Goal: Task Accomplishment & Management: Manage account settings

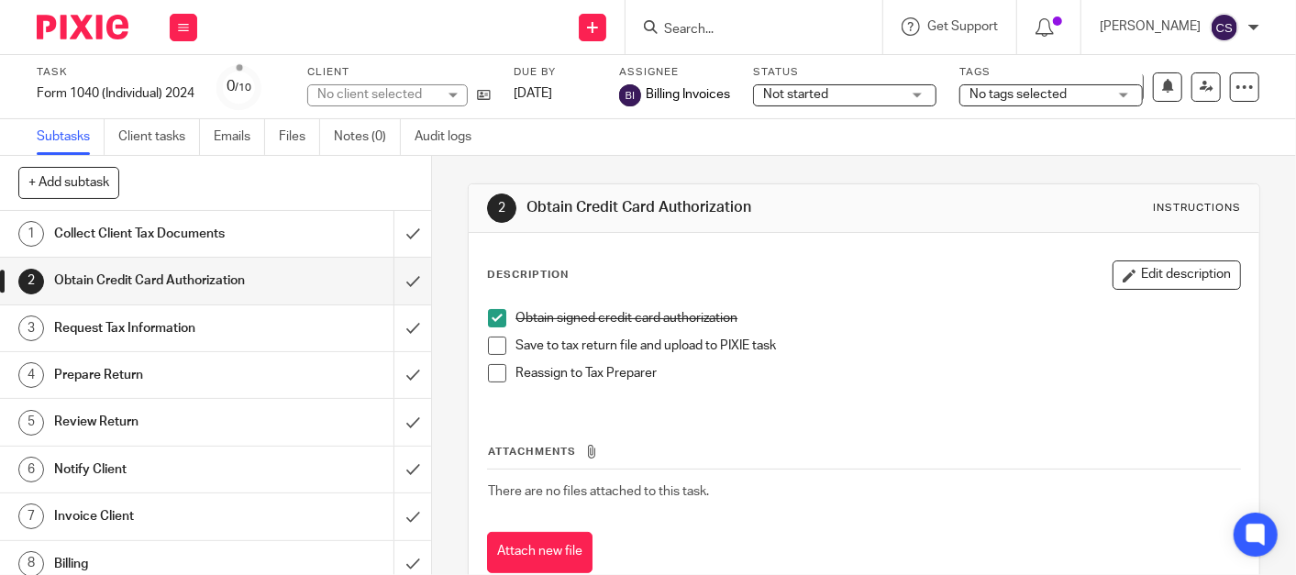
drag, startPoint x: 719, startPoint y: 35, endPoint x: 702, endPoint y: 79, distance: 47.4
click at [719, 35] on input "Search" at bounding box center [744, 30] width 165 height 17
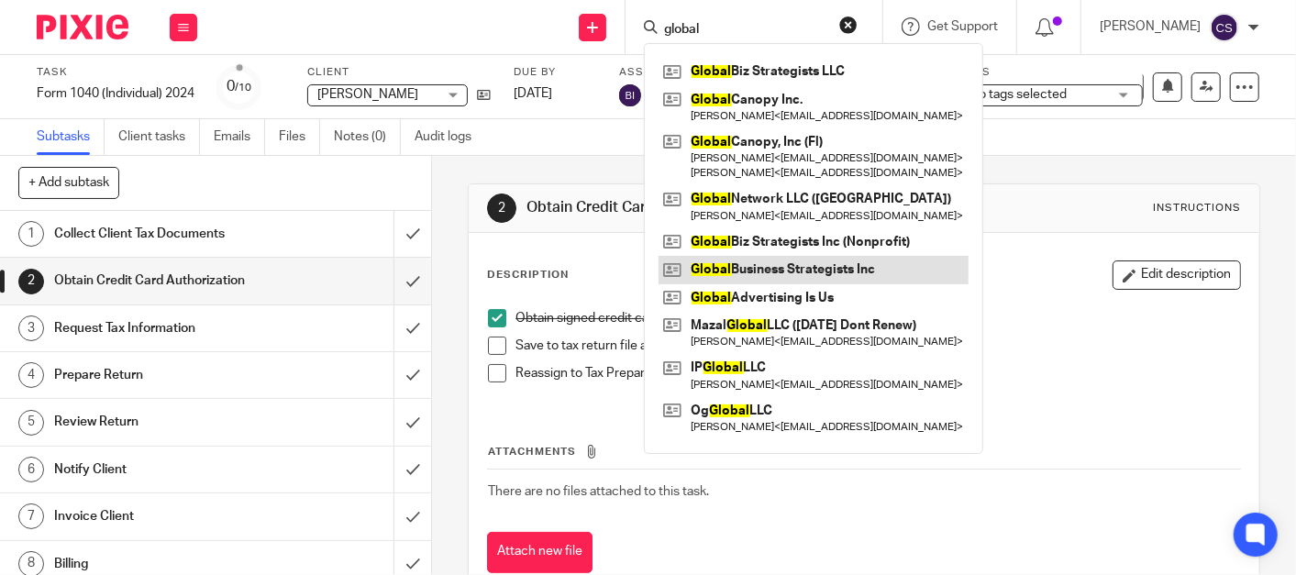
type input "global"
click at [768, 269] on link at bounding box center [814, 270] width 310 height 28
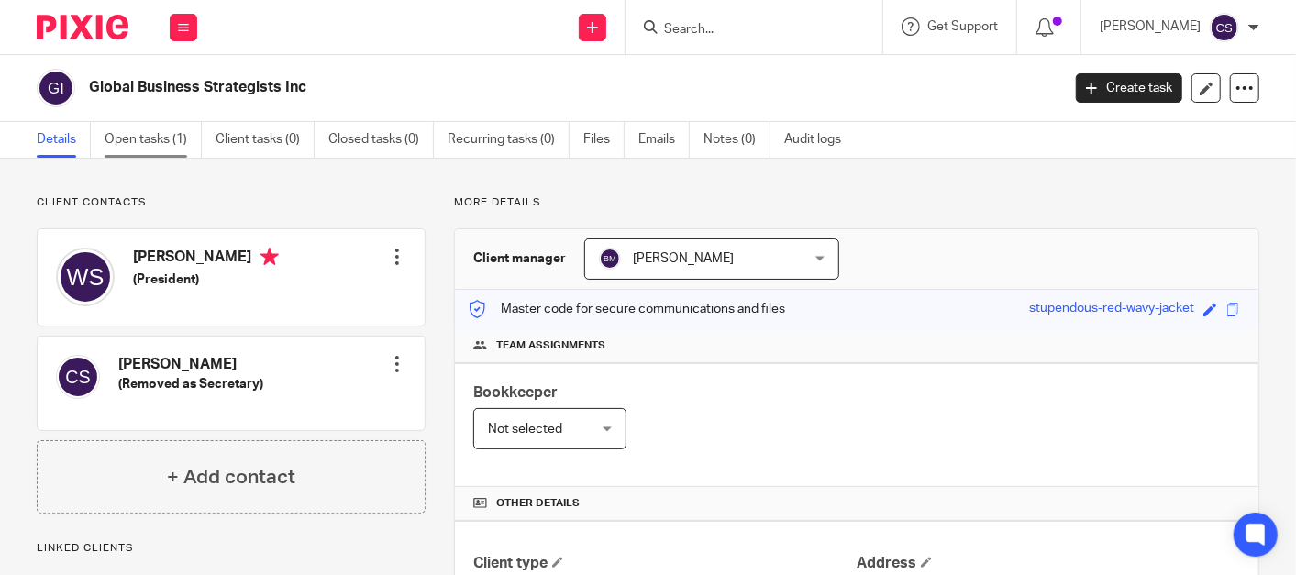
click at [147, 138] on link "Open tasks (1)" at bounding box center [153, 140] width 97 height 36
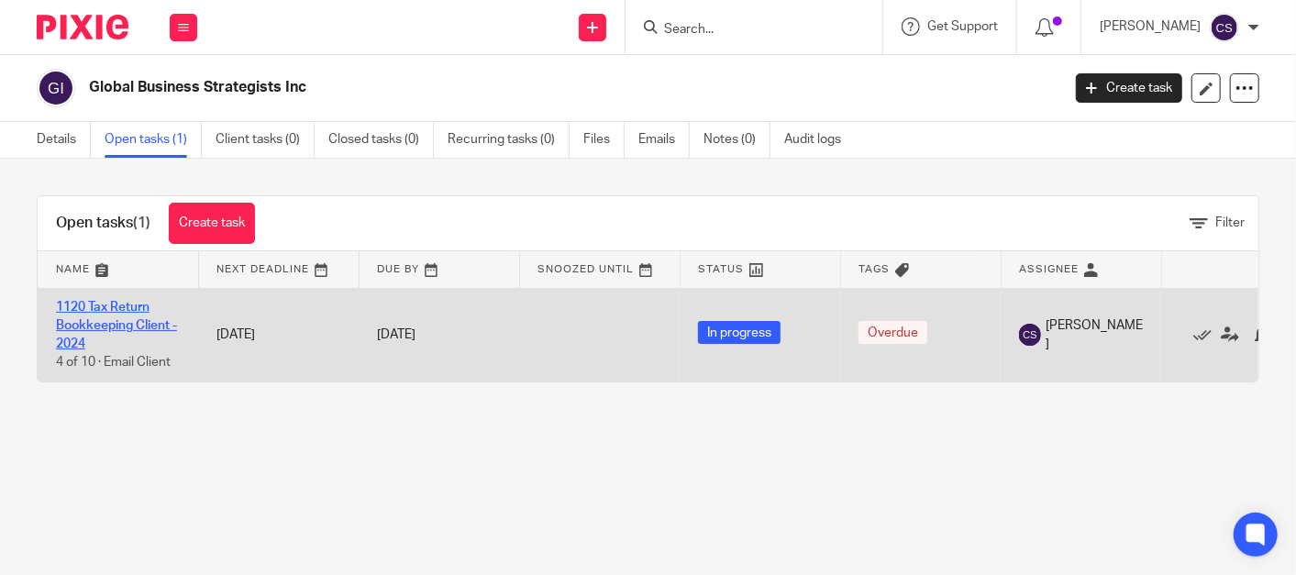
click at [84, 303] on link "1120 Tax Return Bookkeeping Client - 2024" at bounding box center [116, 326] width 121 height 50
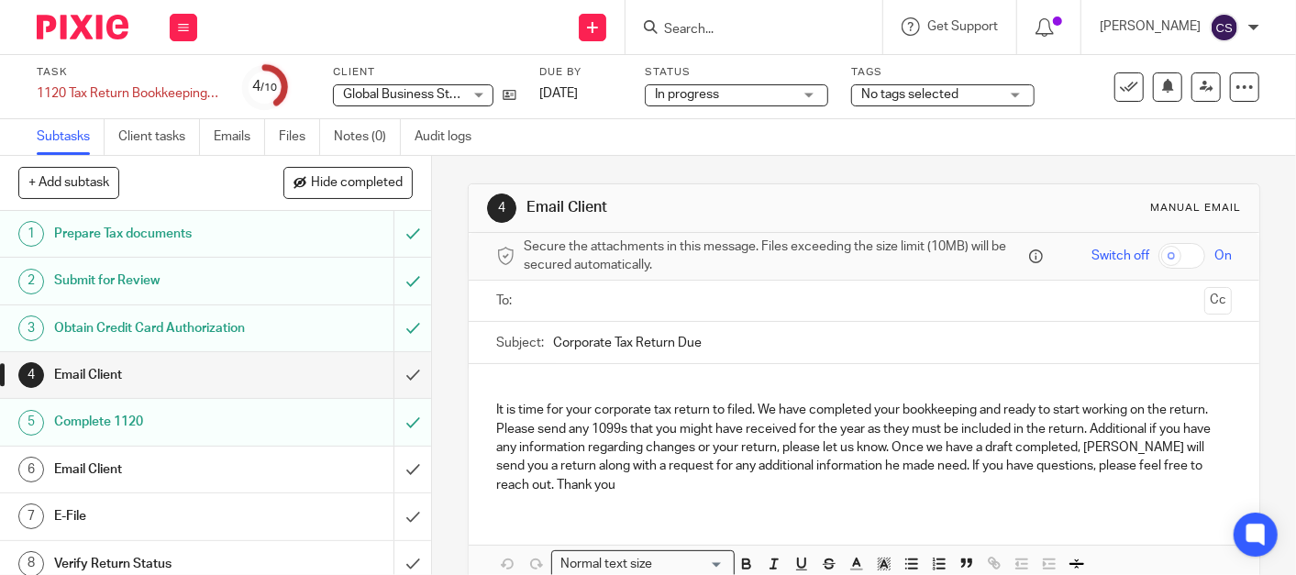
scroll to position [105, 0]
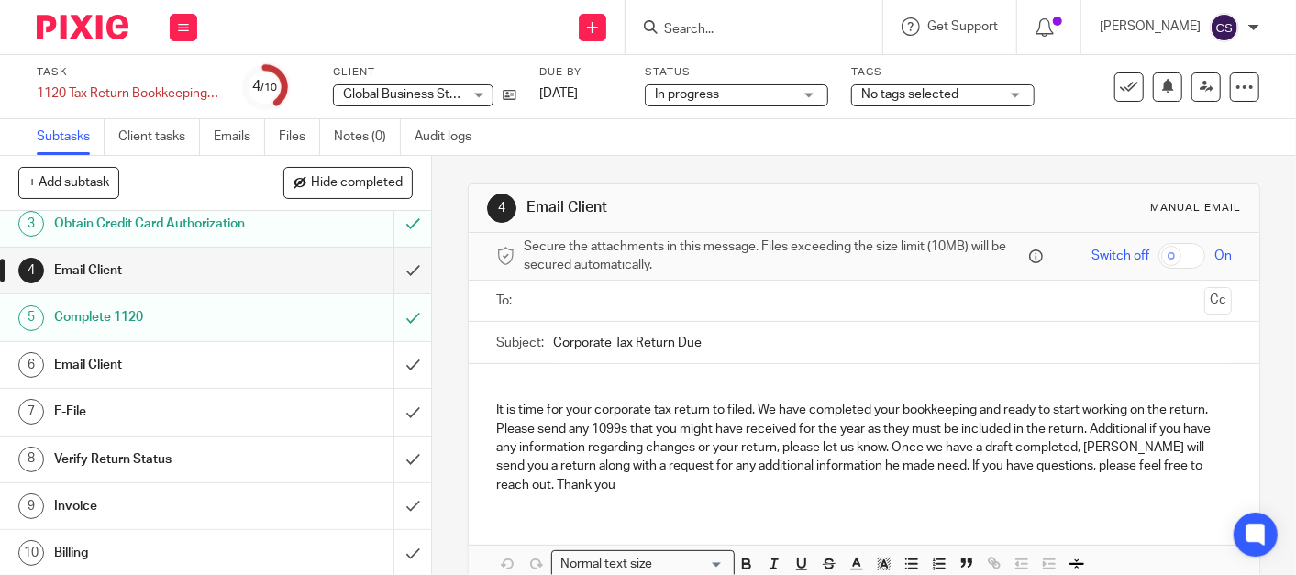
click at [206, 324] on h1 "Complete 1120" at bounding box center [161, 318] width 215 height 28
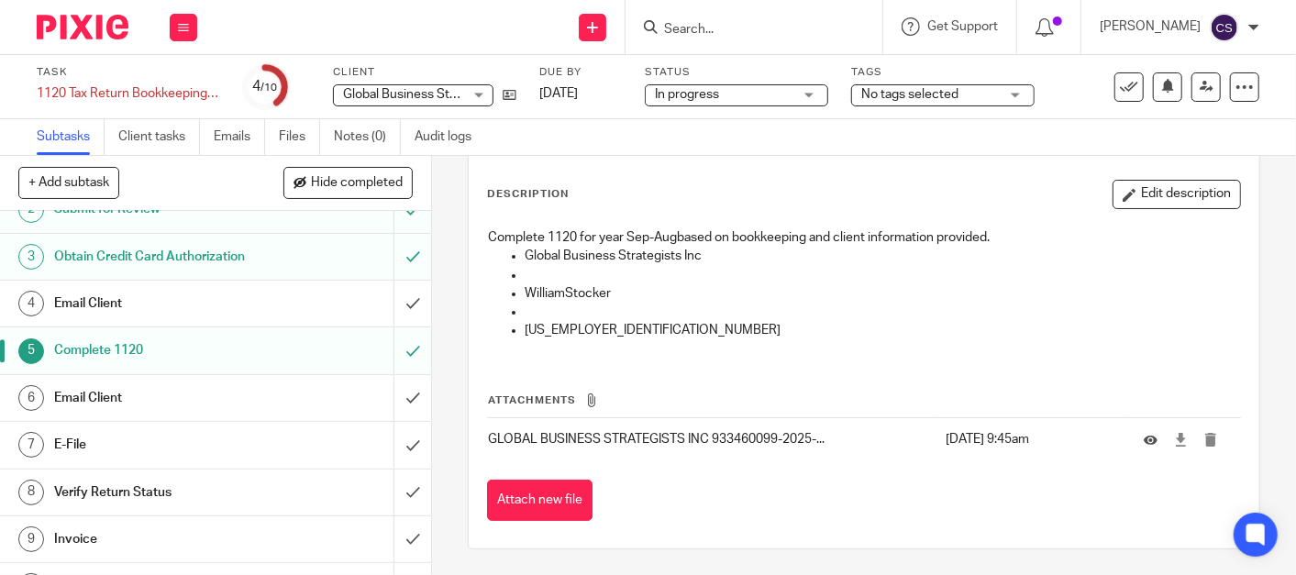
scroll to position [105, 0]
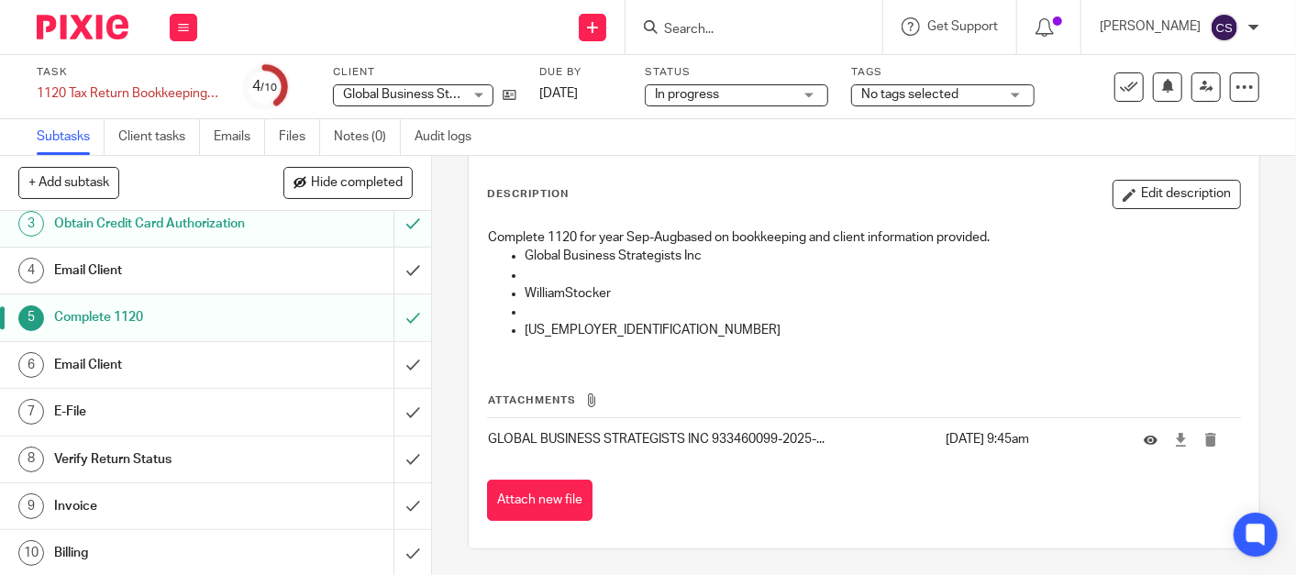
click at [251, 506] on h1 "Invoice" at bounding box center [161, 507] width 215 height 28
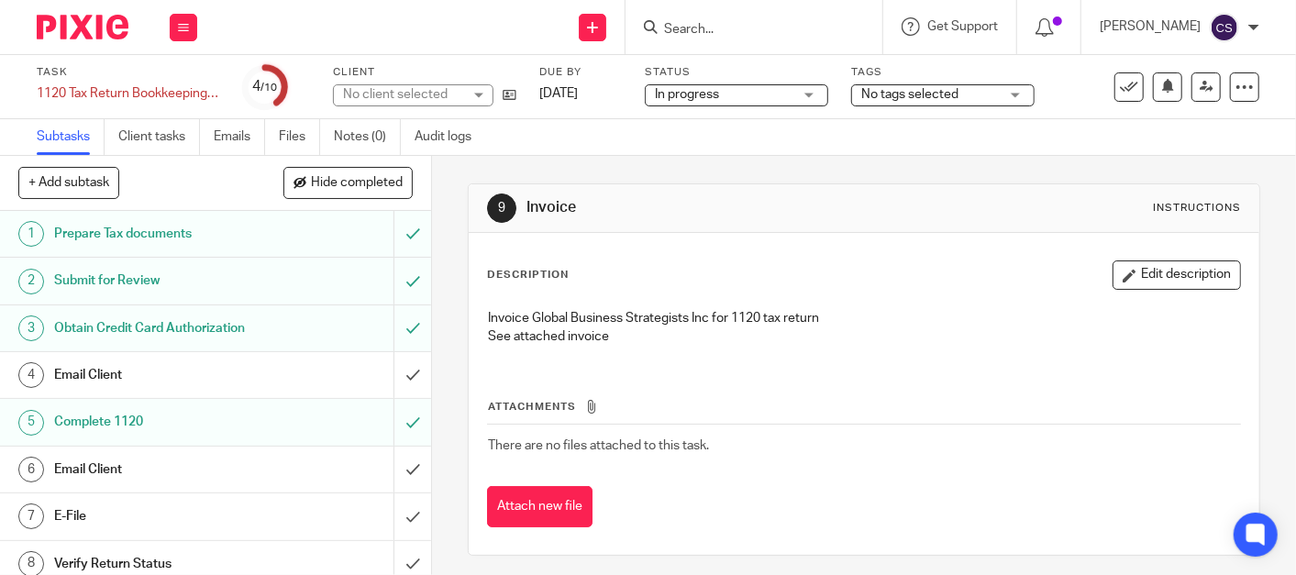
scroll to position [105, 0]
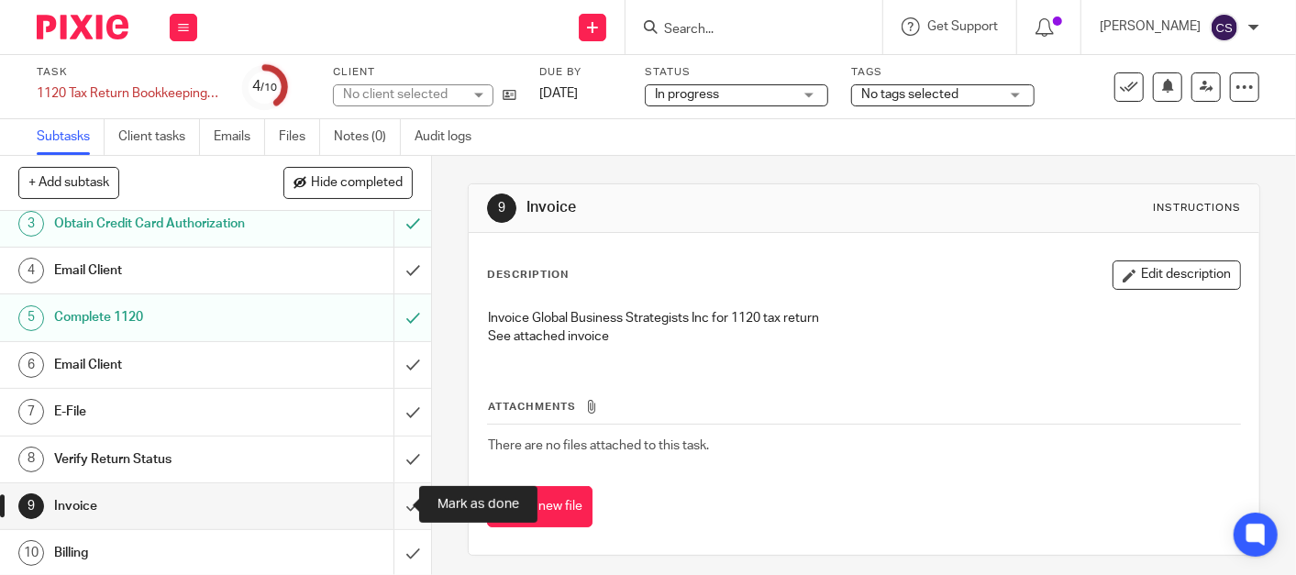
click at [395, 502] on input "submit" at bounding box center [215, 507] width 431 height 46
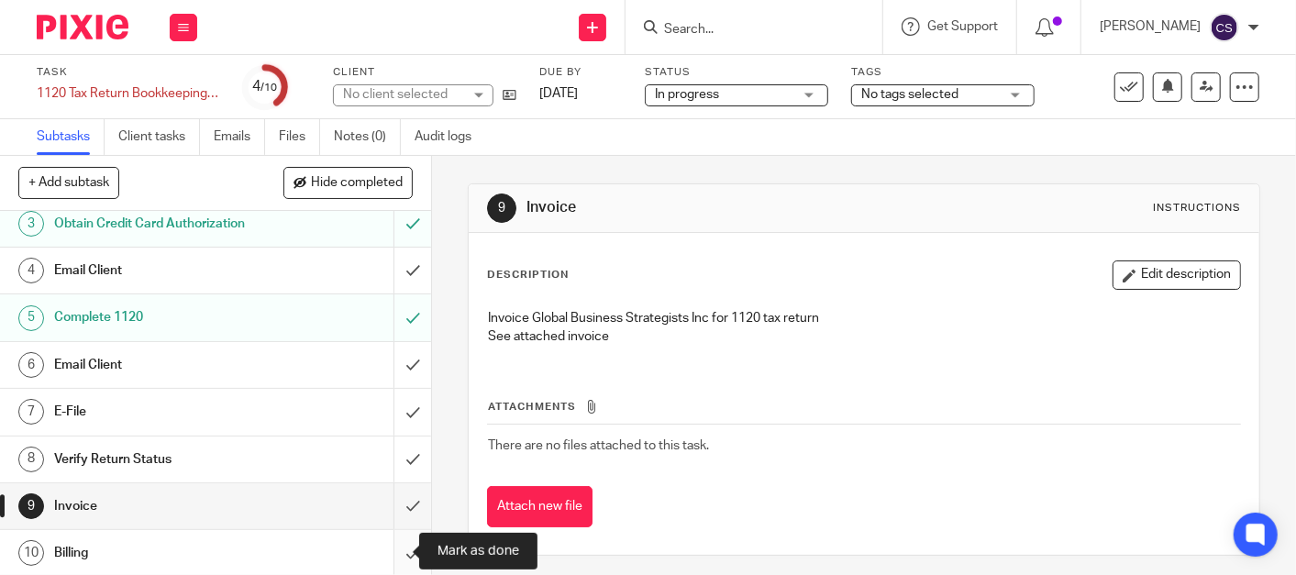
click at [388, 555] on input "submit" at bounding box center [215, 553] width 431 height 46
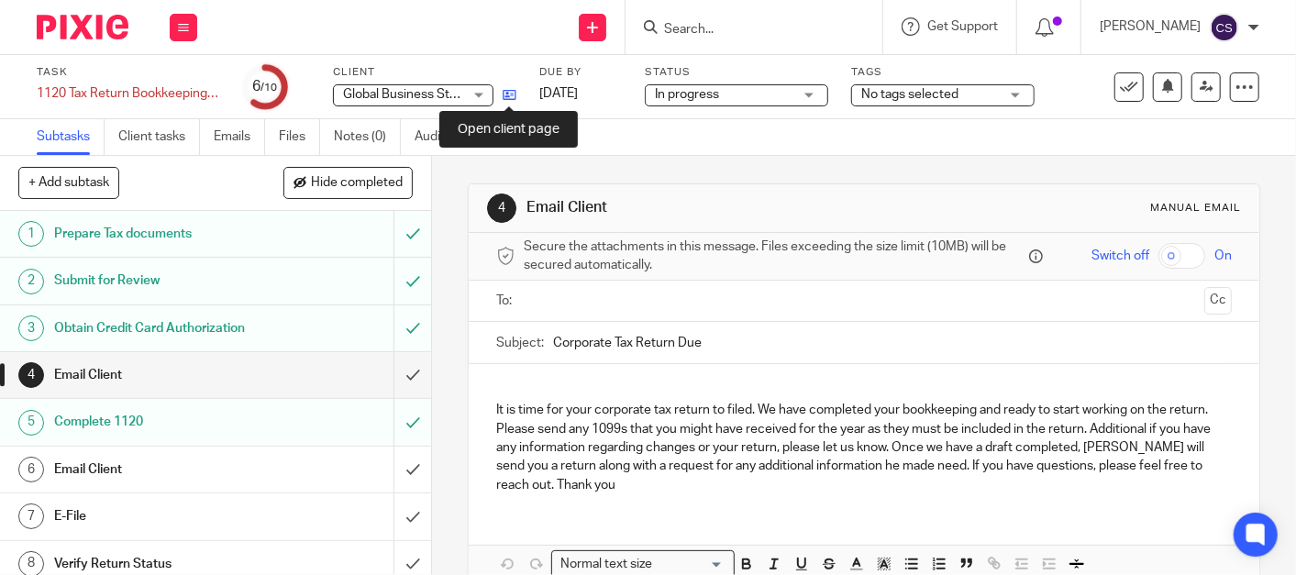
click at [509, 98] on icon at bounding box center [510, 95] width 14 height 14
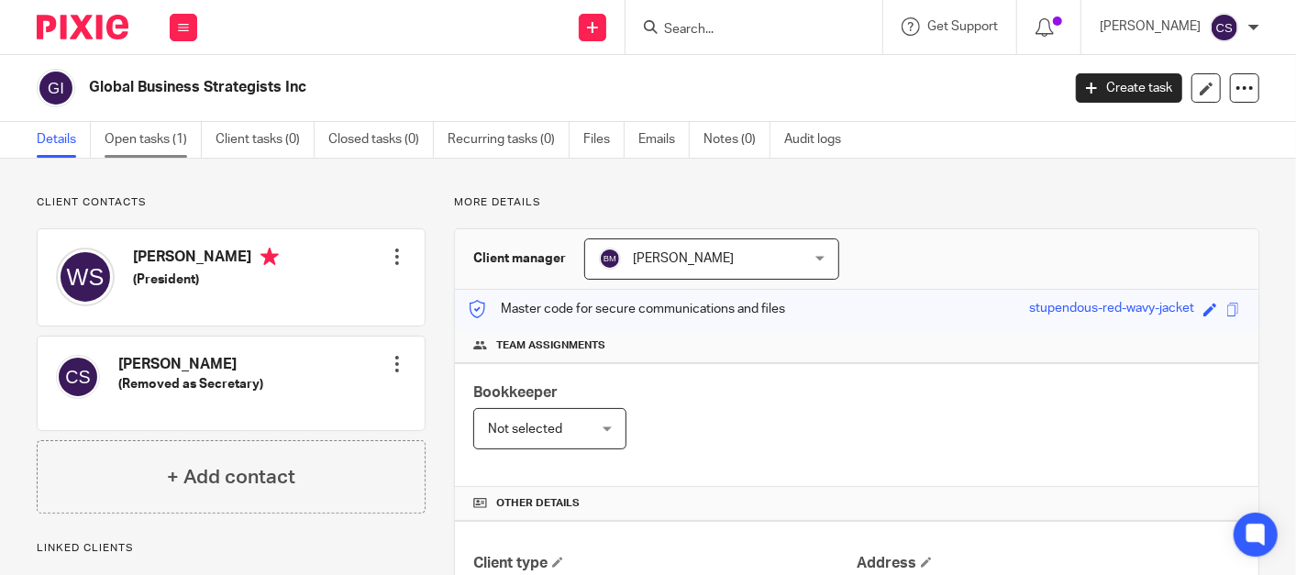
click at [139, 138] on link "Open tasks (1)" at bounding box center [153, 140] width 97 height 36
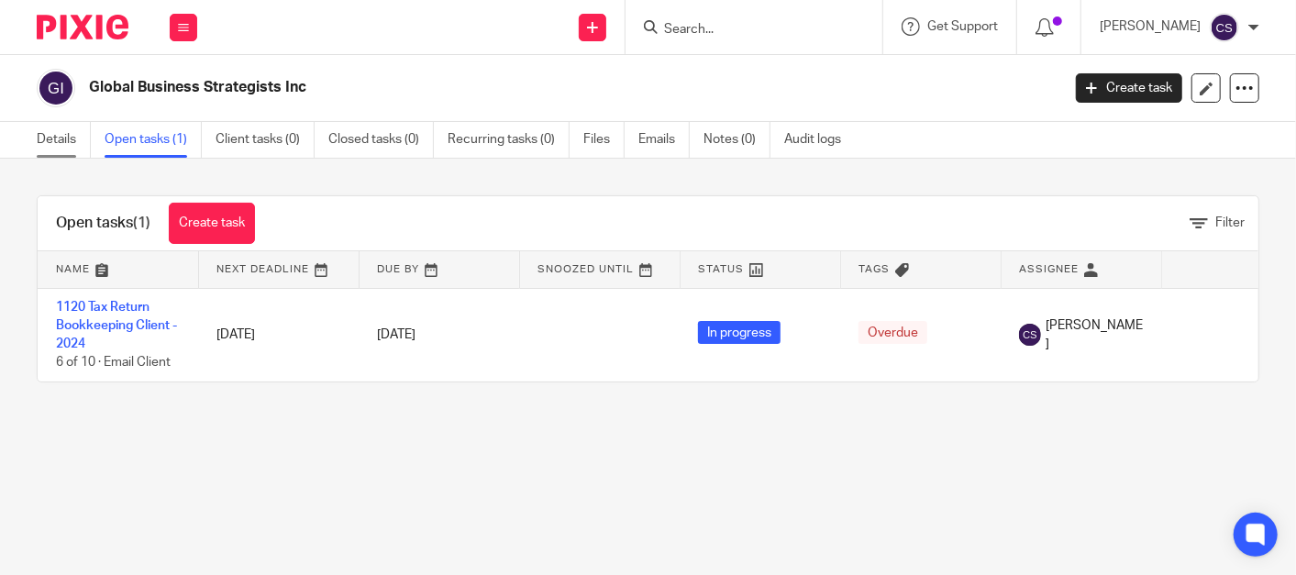
click at [55, 145] on link "Details" at bounding box center [64, 140] width 54 height 36
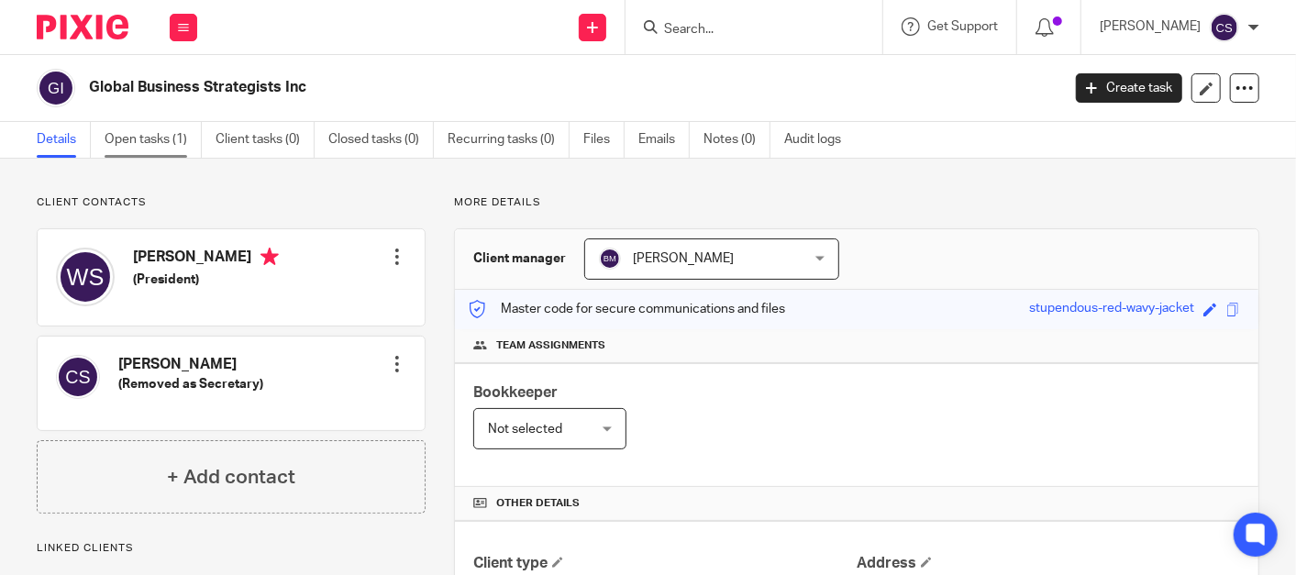
click at [137, 135] on link "Open tasks (1)" at bounding box center [153, 140] width 97 height 36
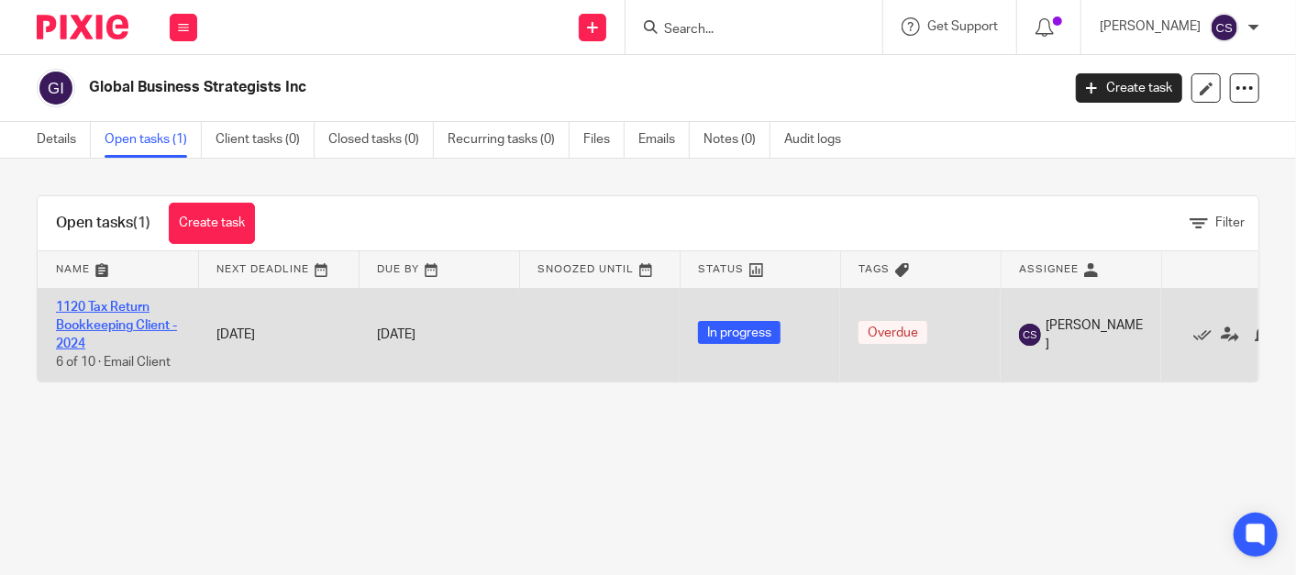
click at [113, 312] on link "1120 Tax Return Bookkeeping Client - 2024" at bounding box center [116, 326] width 121 height 50
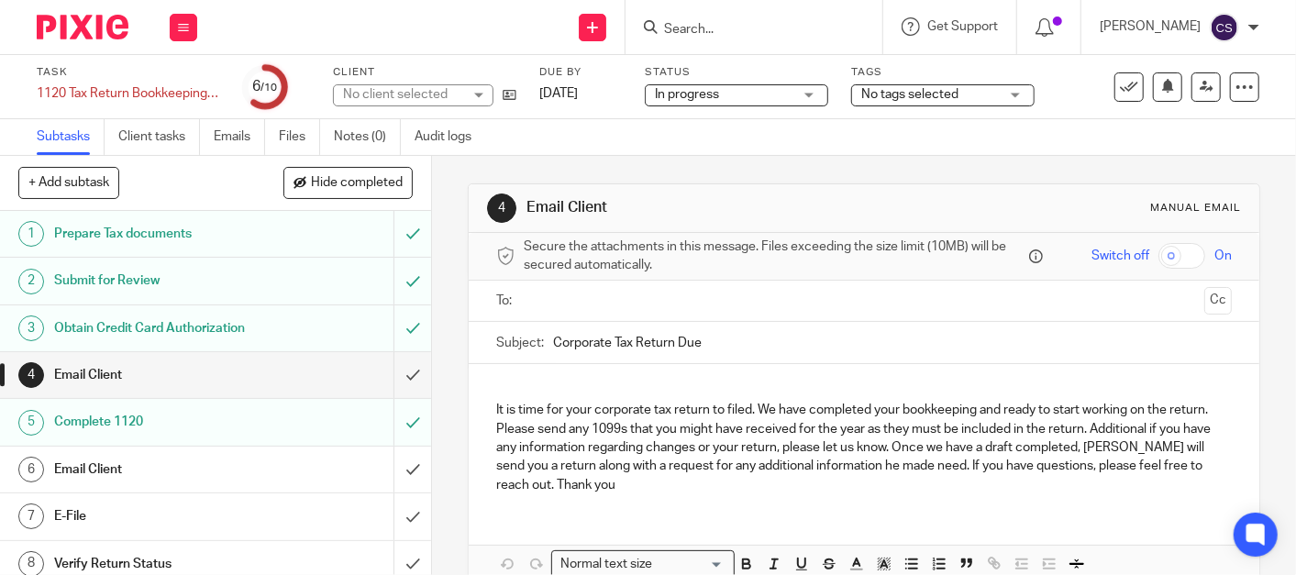
click at [206, 425] on h1 "Complete 1120" at bounding box center [161, 422] width 215 height 28
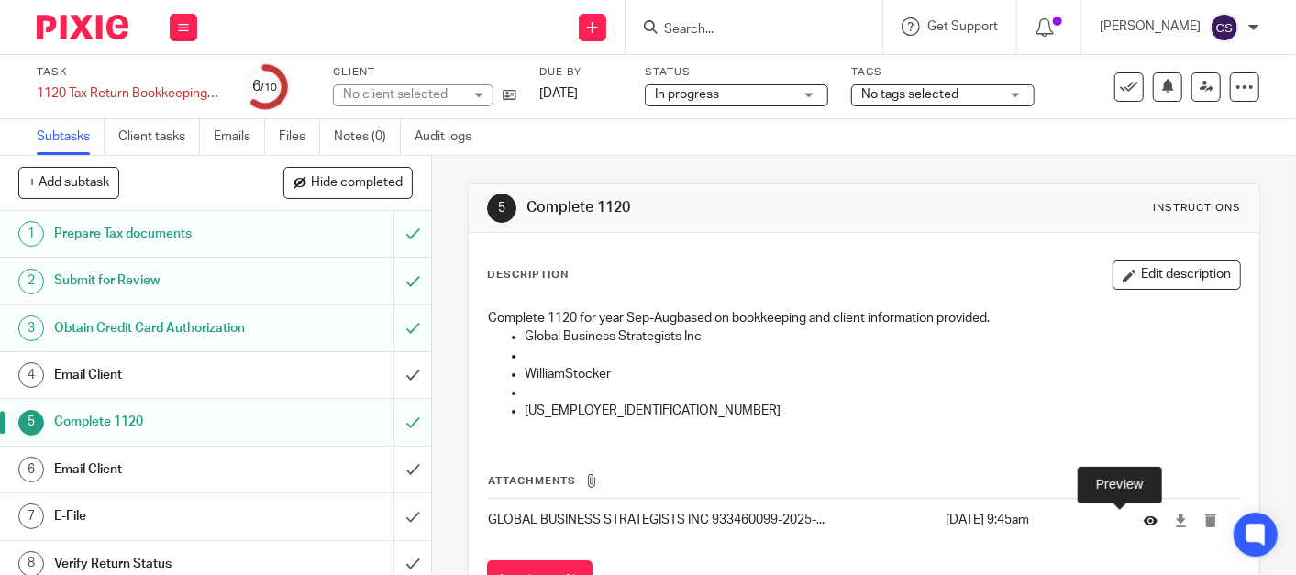
click at [1144, 521] on icon at bounding box center [1151, 521] width 14 height 14
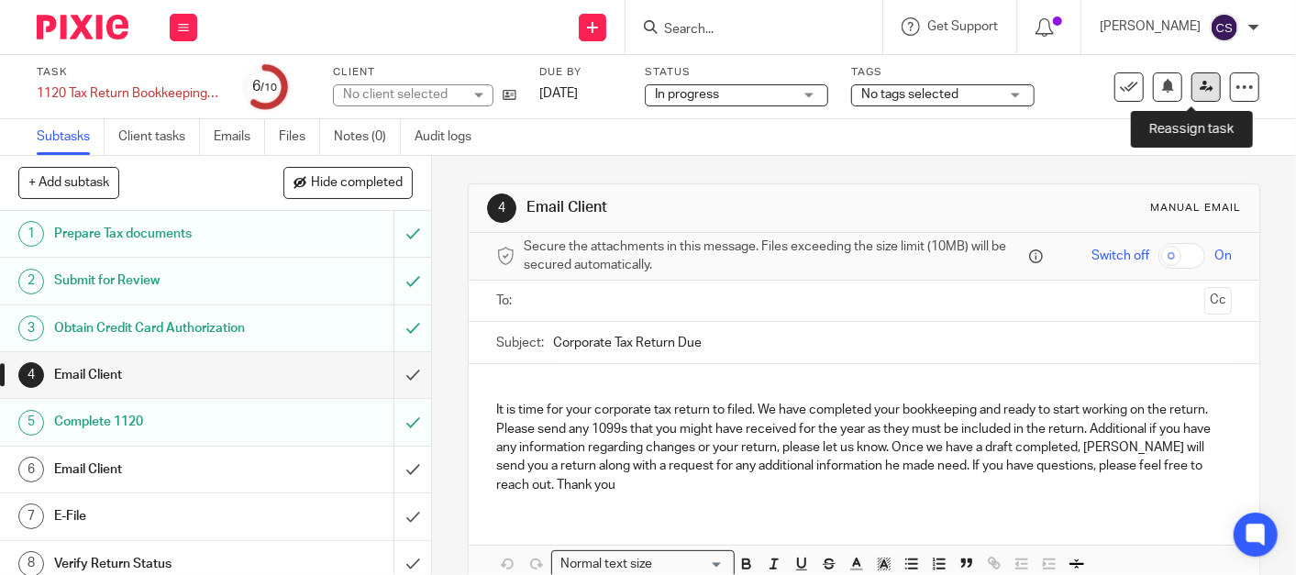
click at [1200, 87] on icon at bounding box center [1207, 87] width 14 height 14
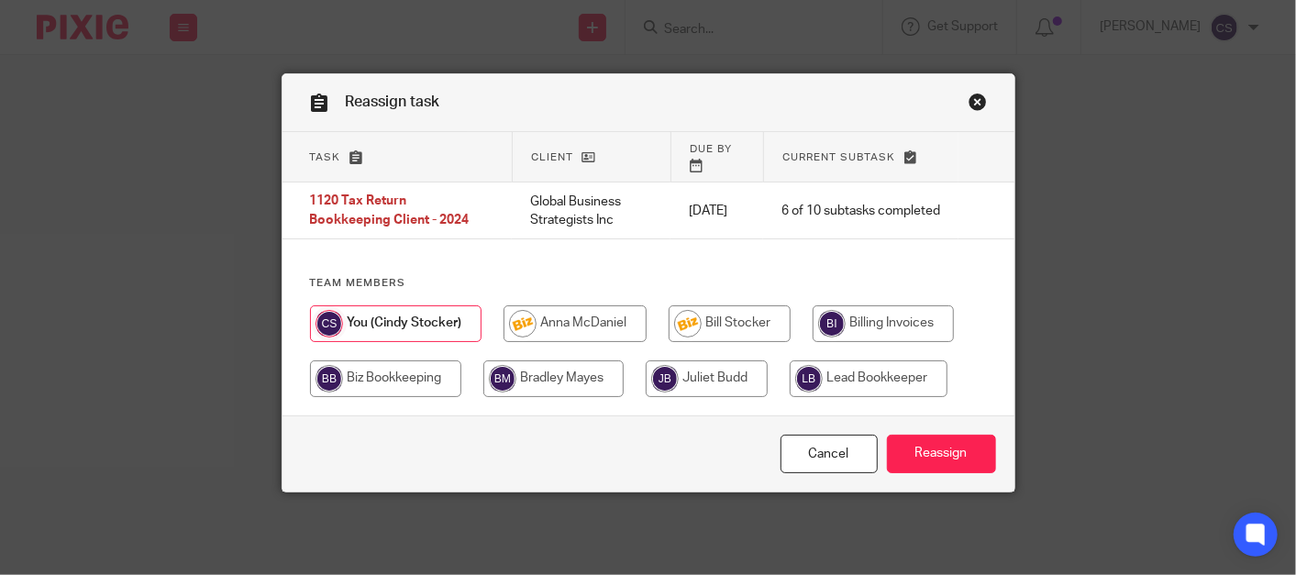
click at [711, 306] on input "radio" at bounding box center [730, 324] width 122 height 37
radio input "true"
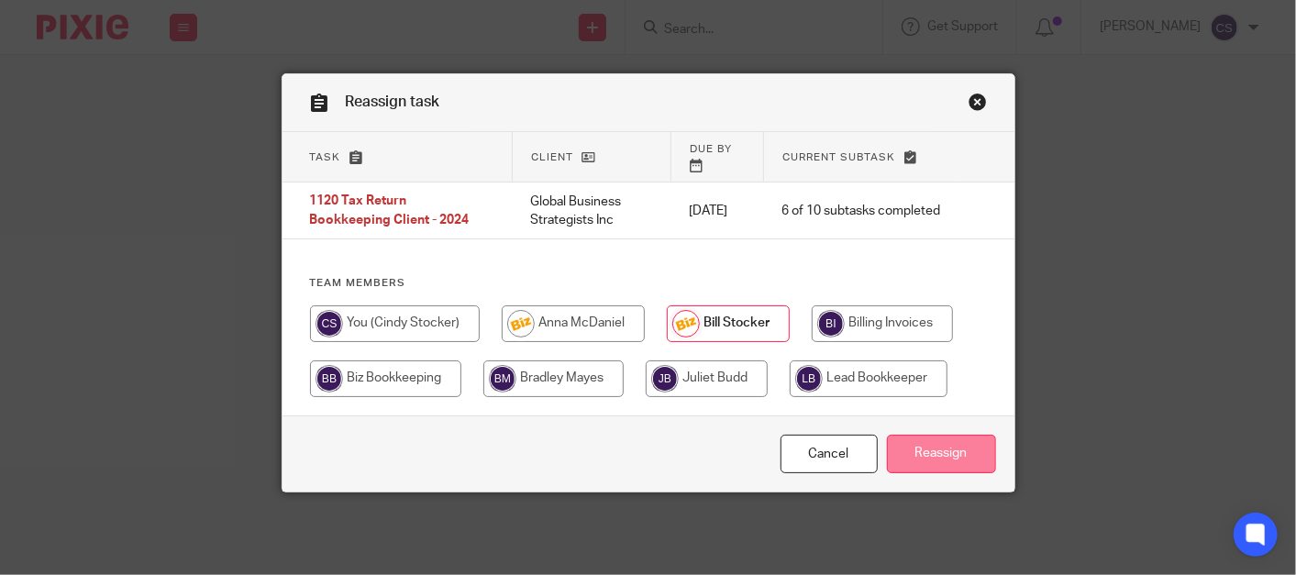
click at [926, 435] on input "Reassign" at bounding box center [941, 454] width 109 height 39
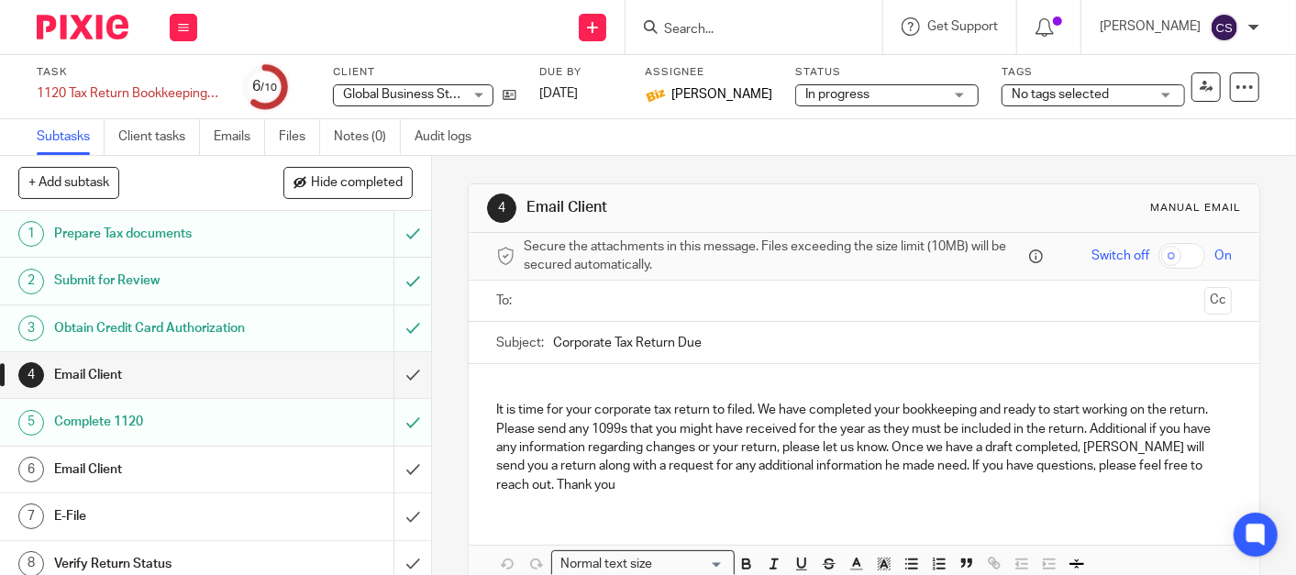
drag, startPoint x: 720, startPoint y: 28, endPoint x: 710, endPoint y: 57, distance: 31.0
click at [720, 28] on input "Search" at bounding box center [744, 30] width 165 height 17
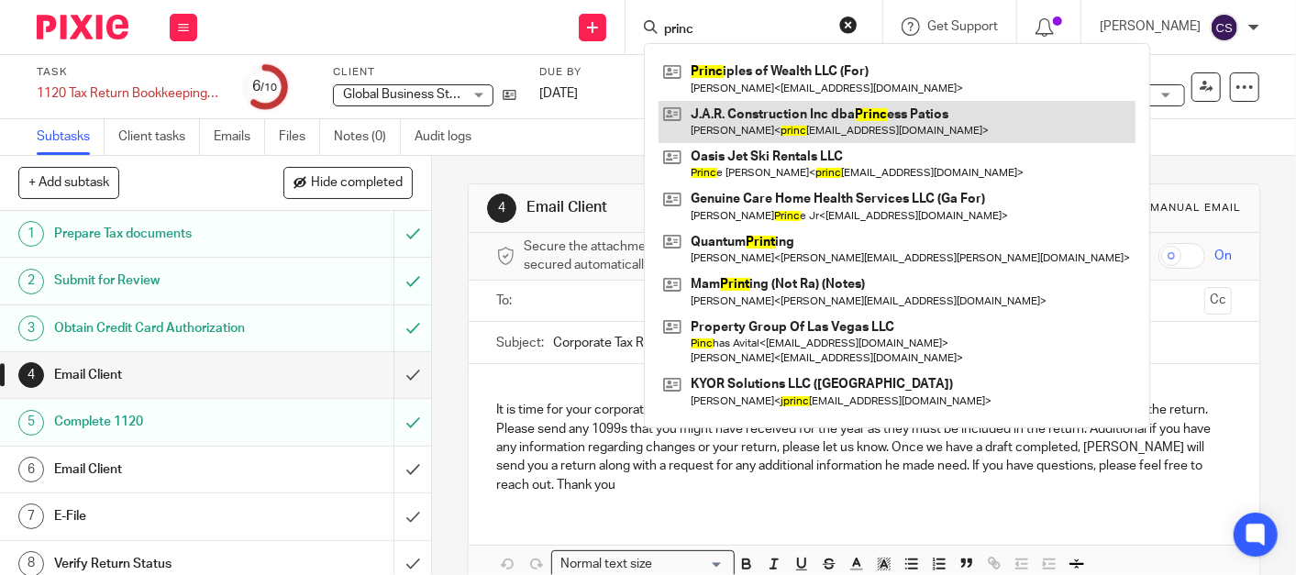
type input "princ"
click at [752, 109] on link at bounding box center [897, 122] width 477 height 42
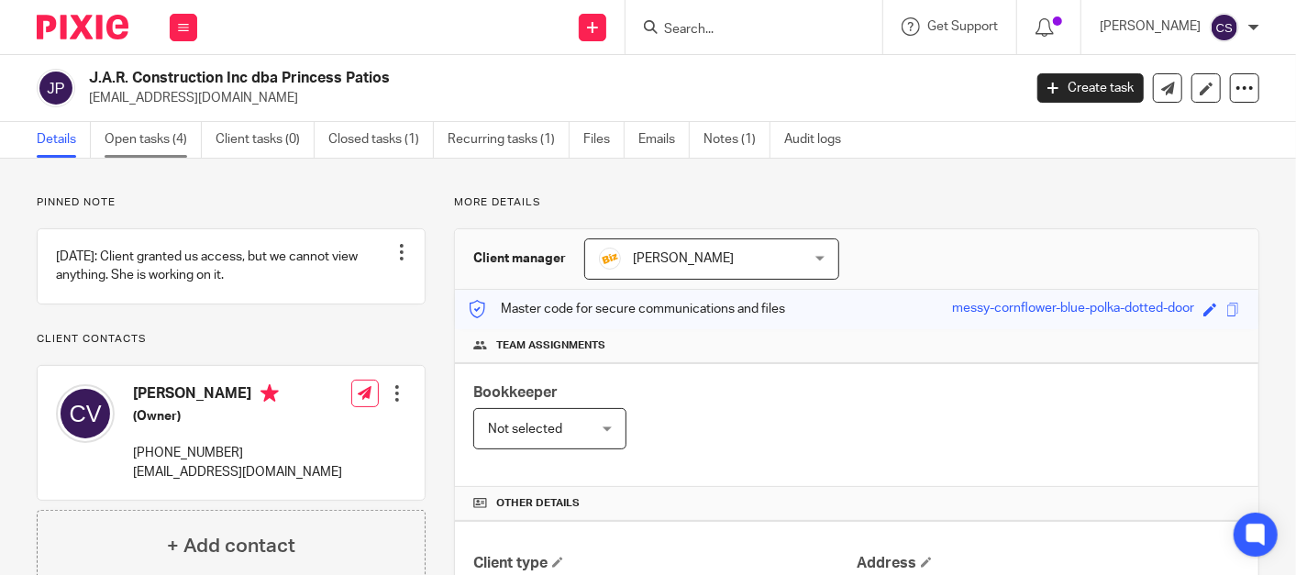
click at [136, 134] on link "Open tasks (4)" at bounding box center [153, 140] width 97 height 36
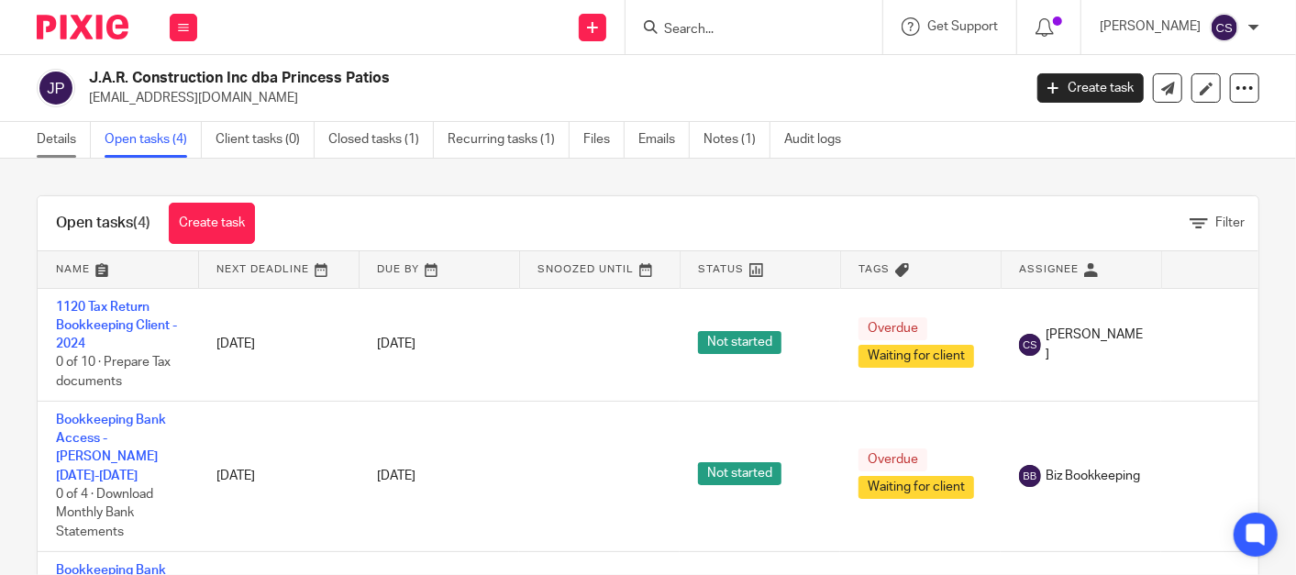
click at [59, 137] on link "Details" at bounding box center [64, 140] width 54 height 36
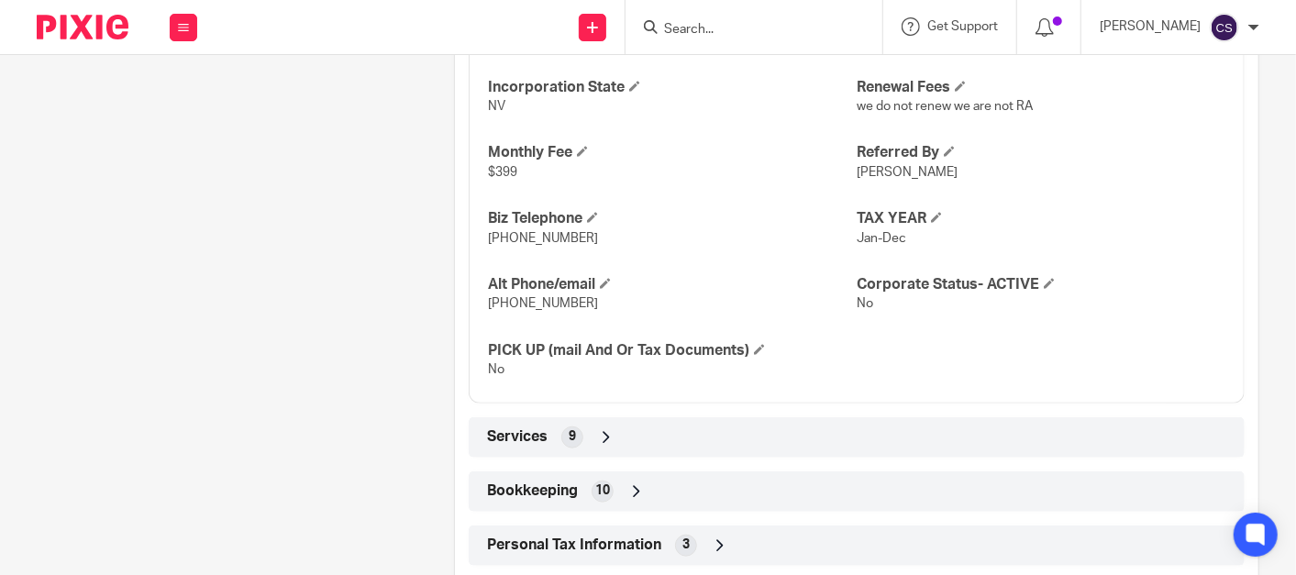
scroll to position [929, 0]
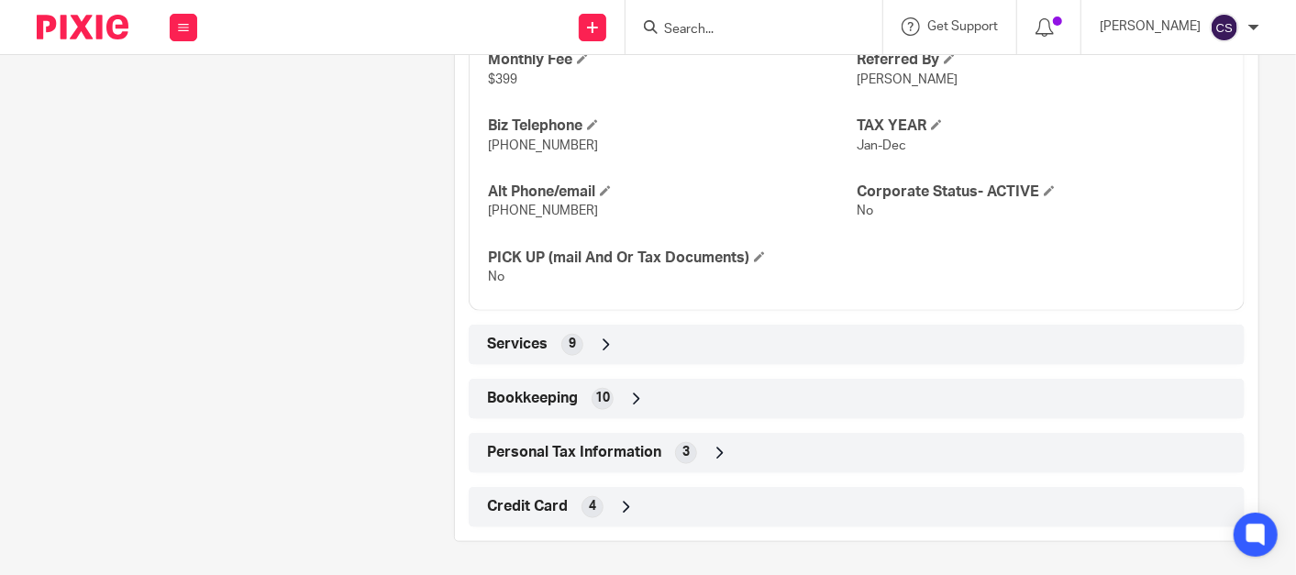
click at [633, 393] on icon at bounding box center [637, 399] width 18 height 18
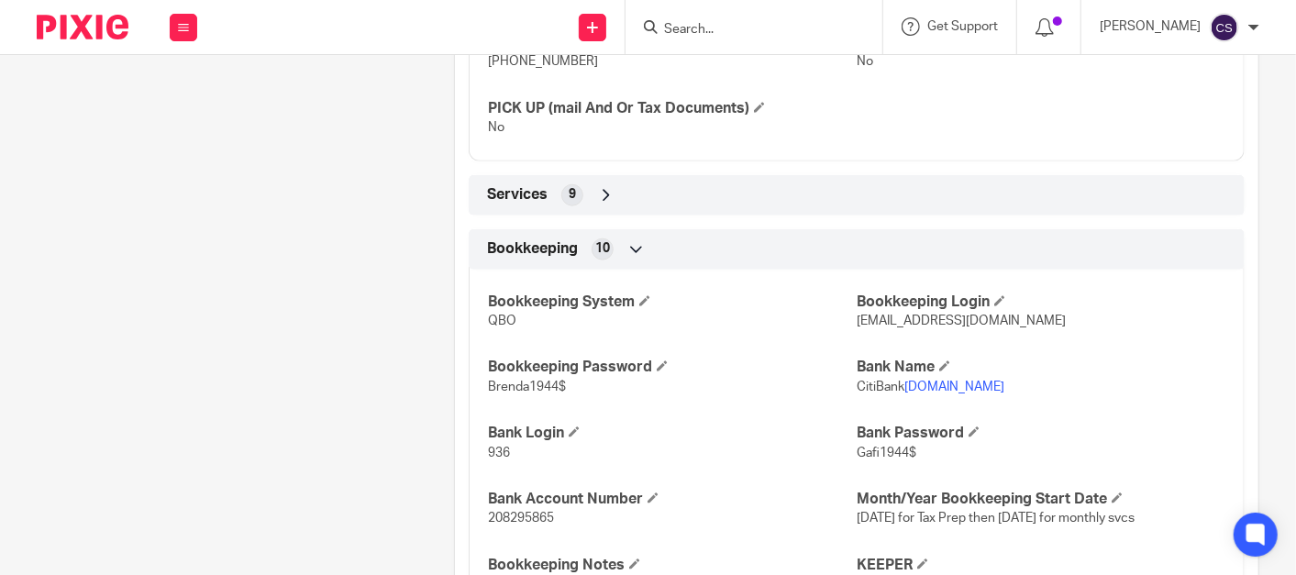
scroll to position [1099, 0]
